Goal: Transaction & Acquisition: Download file/media

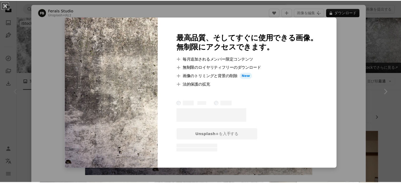
scroll to position [26, 0]
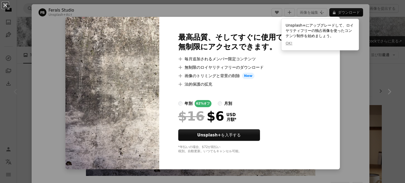
click at [349, 86] on div "An X shape 最高品質、そしてすぐに使用できる画像。 無制限にアクセスできます。 A plus sign 毎月追加されるメンバー限定コンテンツ A p…" at bounding box center [202, 91] width 405 height 183
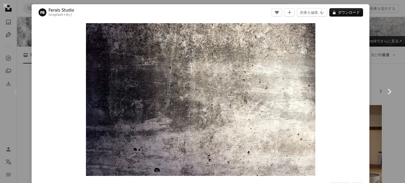
click at [383, 84] on link "Chevron right" at bounding box center [389, 91] width 32 height 51
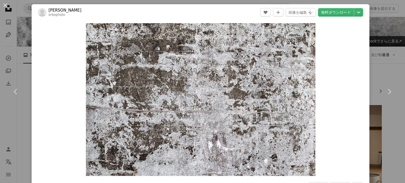
click at [382, 63] on div "An X shape Chevron left Chevron right Jarrod Erbe erbephoto A heart A plus sign…" at bounding box center [202, 91] width 405 height 183
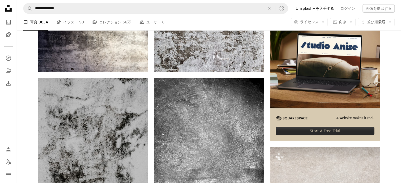
scroll to position [158, 0]
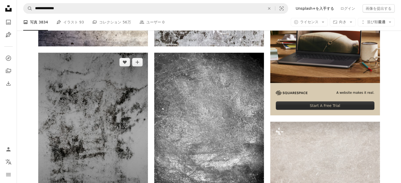
click at [130, 104] on img at bounding box center [93, 135] width 110 height 164
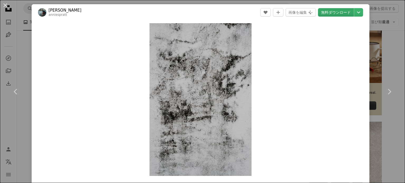
click at [329, 14] on link "無料ダウンロード" at bounding box center [336, 12] width 36 height 8
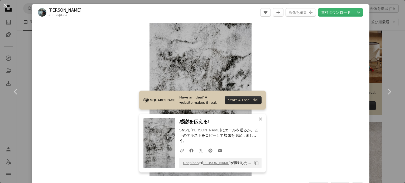
click at [374, 30] on div "An X shape Chevron left Chevron right [PERSON_NAME] anniespratt A heart A plus …" at bounding box center [202, 91] width 405 height 183
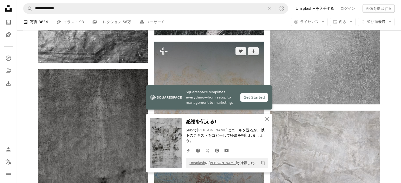
scroll to position [448, 0]
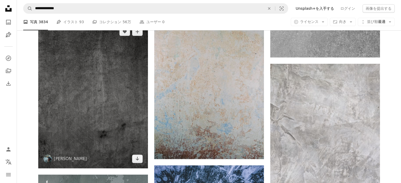
click at [133, 83] on img at bounding box center [93, 95] width 110 height 146
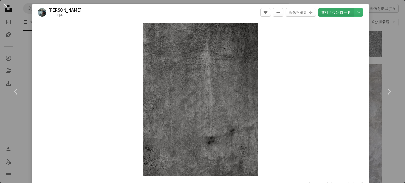
click at [335, 13] on link "無料ダウンロード" at bounding box center [336, 12] width 36 height 8
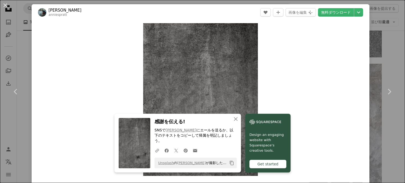
click at [387, 51] on div "An X shape Chevron left Chevron right [PERSON_NAME] anniespratt A heart A plus …" at bounding box center [202, 91] width 405 height 183
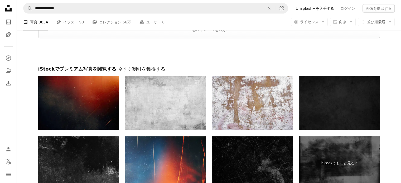
scroll to position [1133, 0]
